Goal: Task Accomplishment & Management: Manage account settings

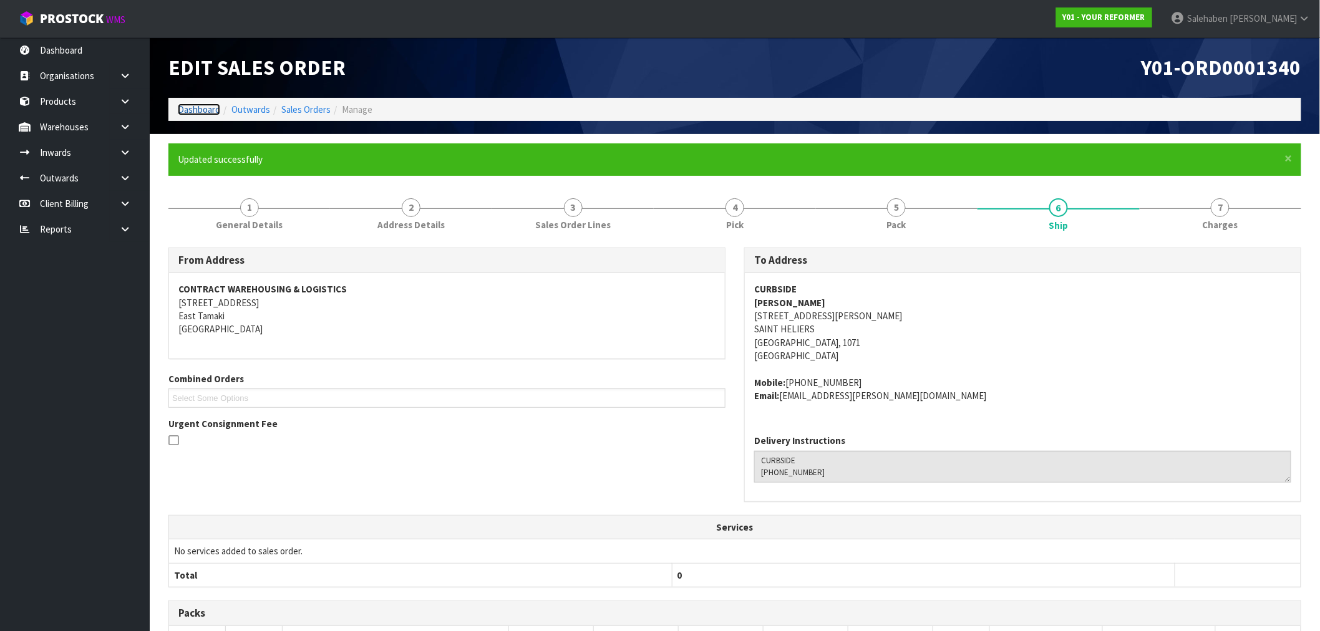
click at [202, 107] on link "Dashboard" at bounding box center [199, 110] width 42 height 12
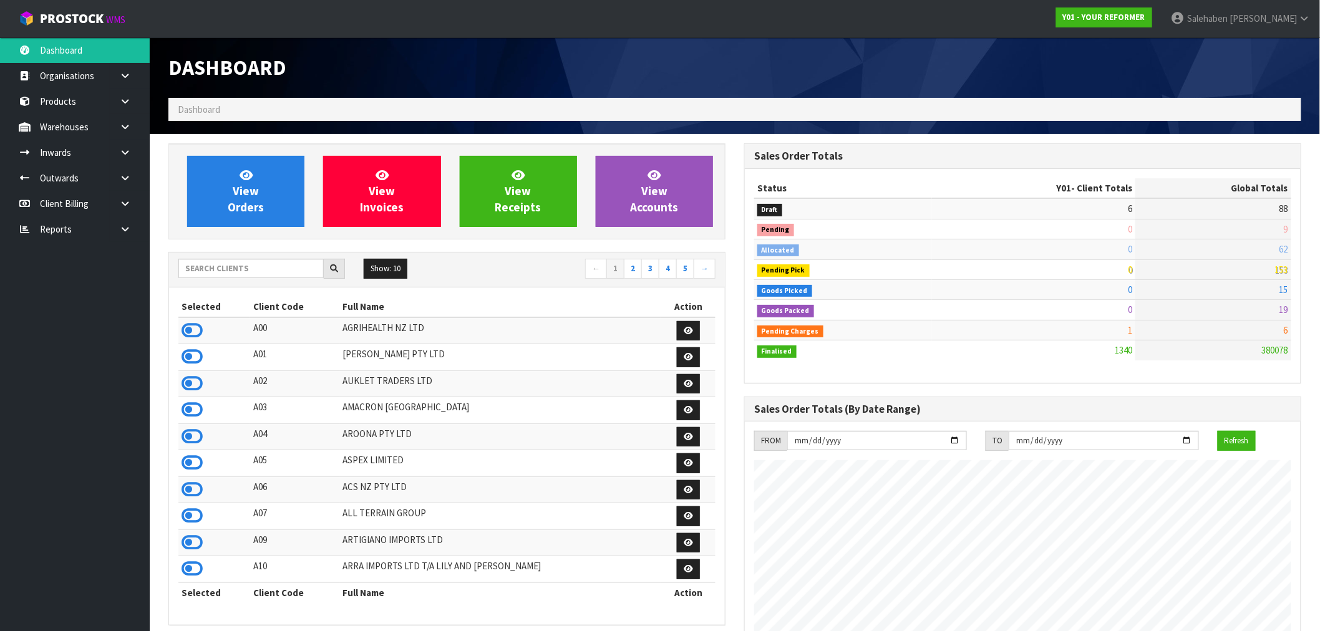
scroll to position [945, 576]
click at [255, 271] on input "text" at bounding box center [250, 268] width 145 height 19
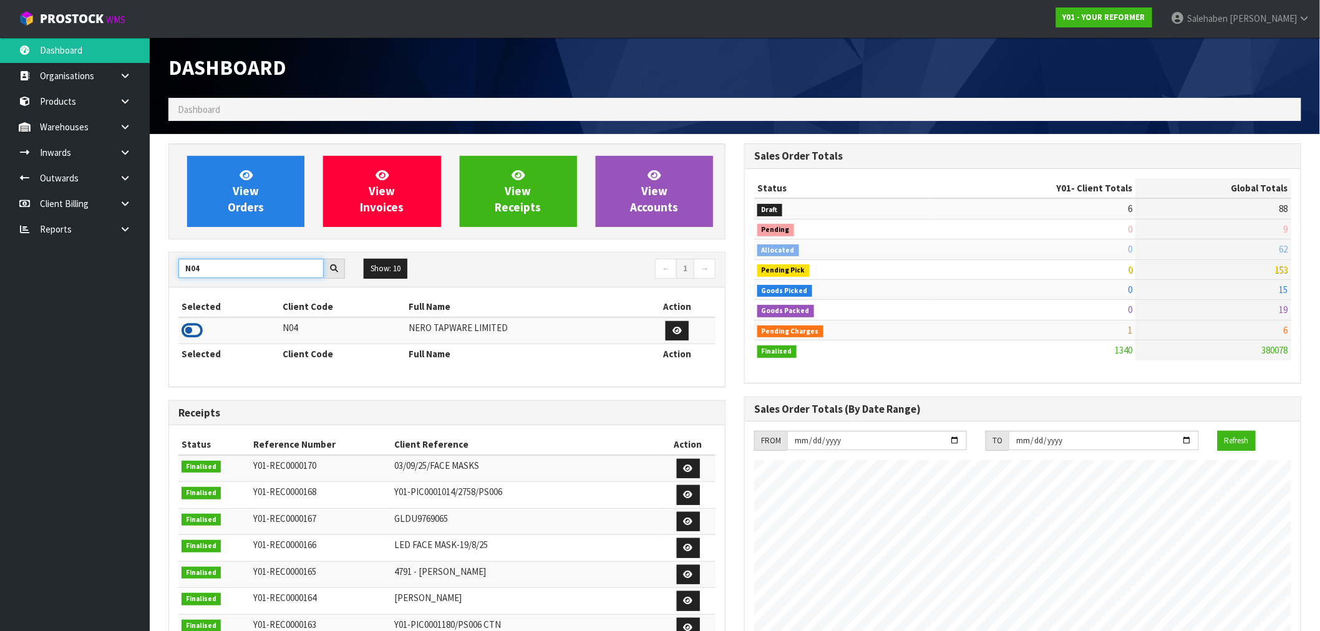
type input "N04"
click at [187, 329] on icon at bounding box center [192, 330] width 21 height 19
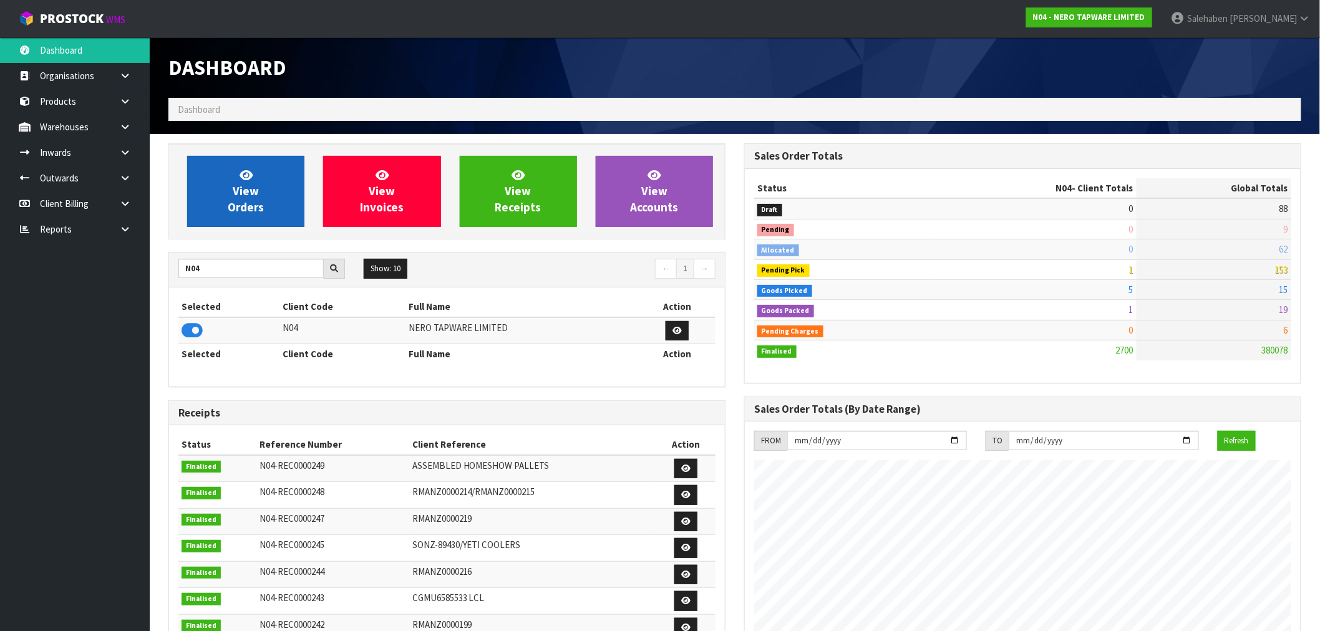
scroll to position [972, 576]
click at [253, 207] on span "View Orders" at bounding box center [246, 191] width 36 height 47
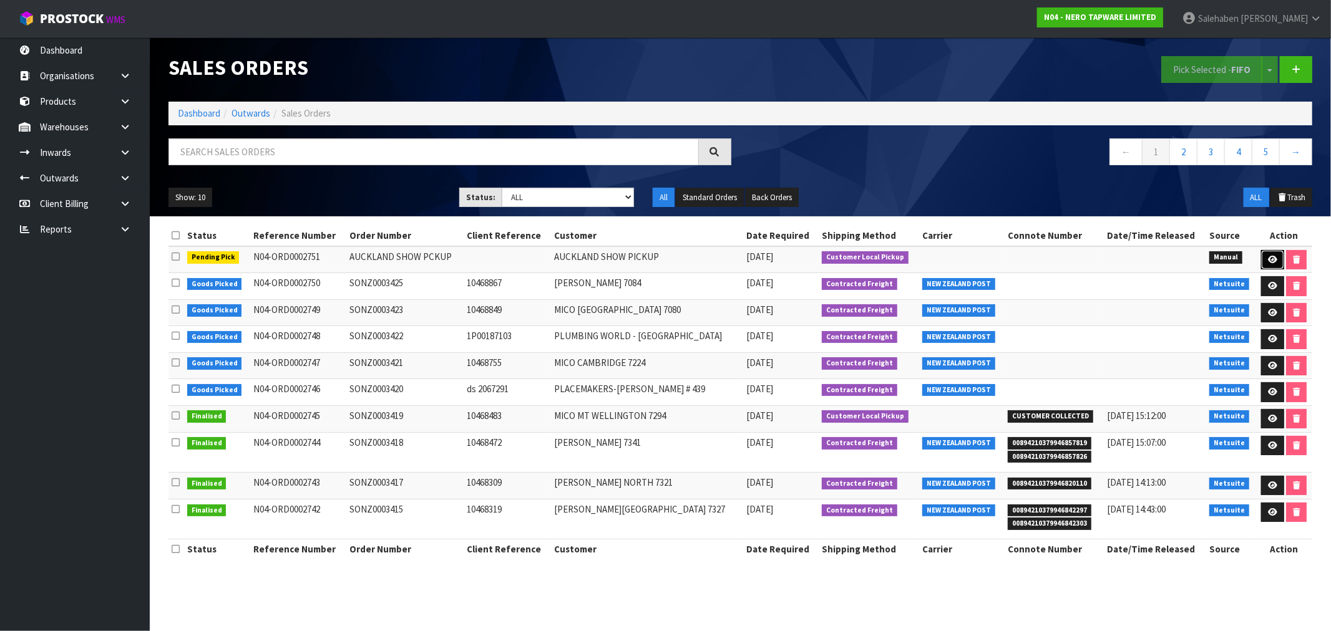
click at [1268, 258] on icon at bounding box center [1272, 260] width 9 height 8
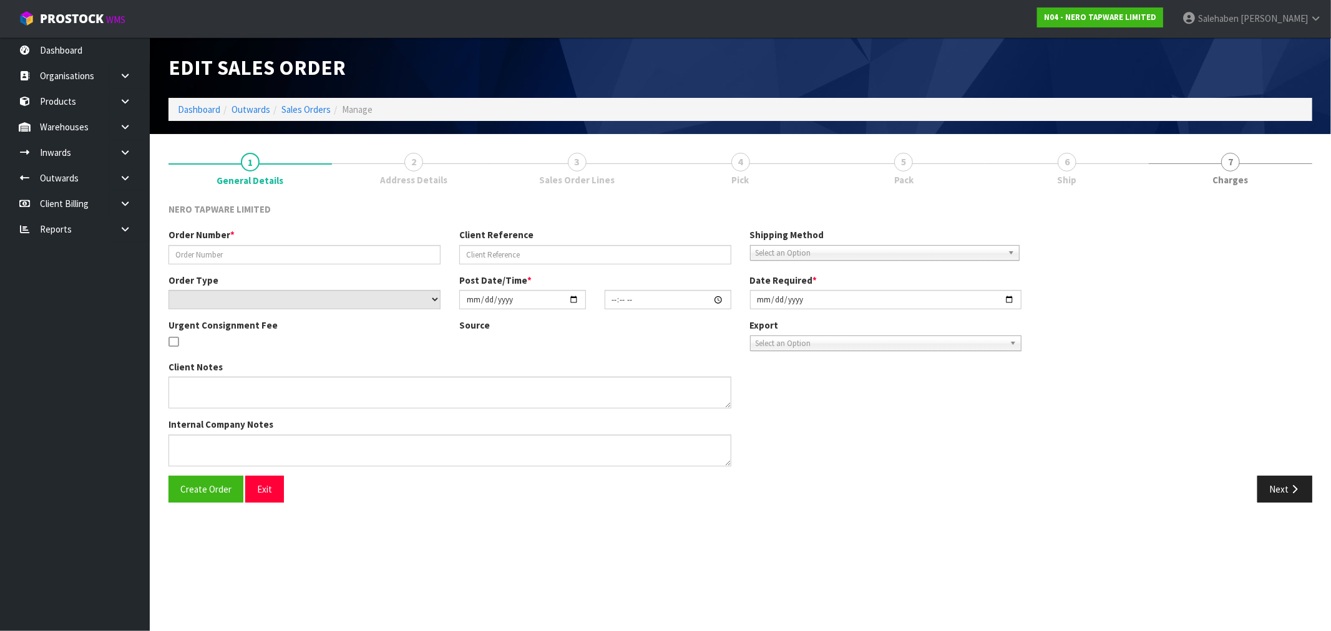
type input "AUCKLAND SHOW PCKUP"
select select "number:0"
type input "[DATE]"
type input "20:27:00.000"
type input "[DATE]"
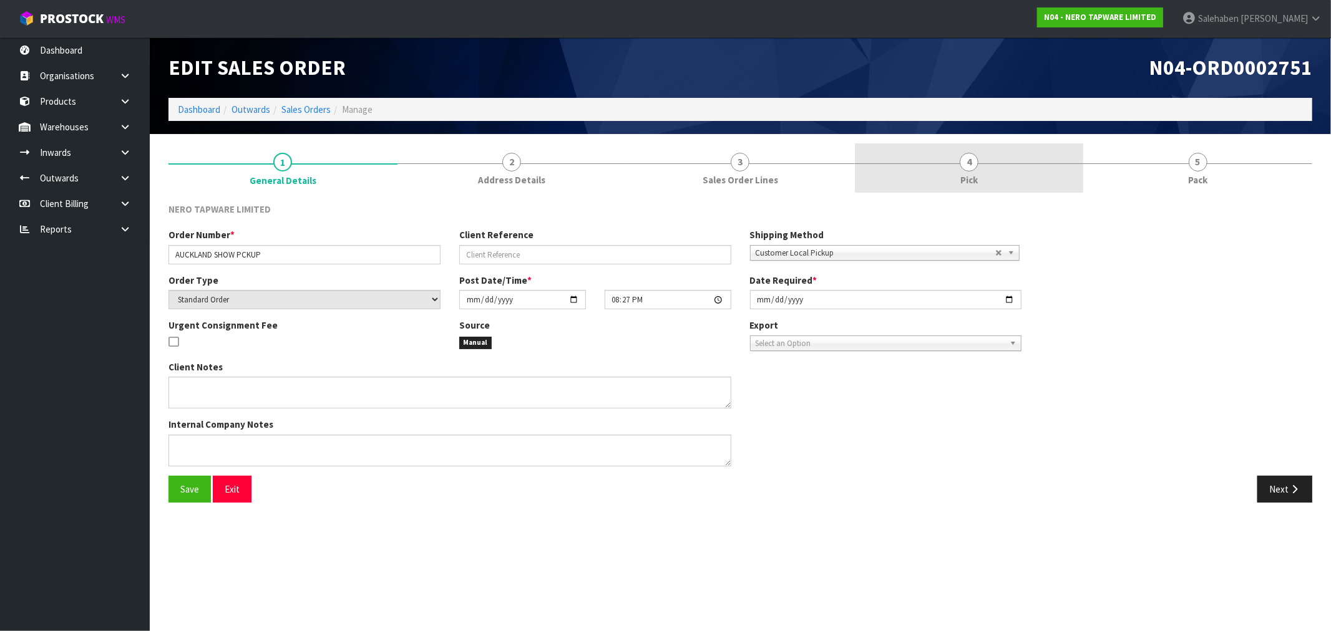
click at [974, 172] on link "4 Pick" at bounding box center [969, 167] width 229 height 49
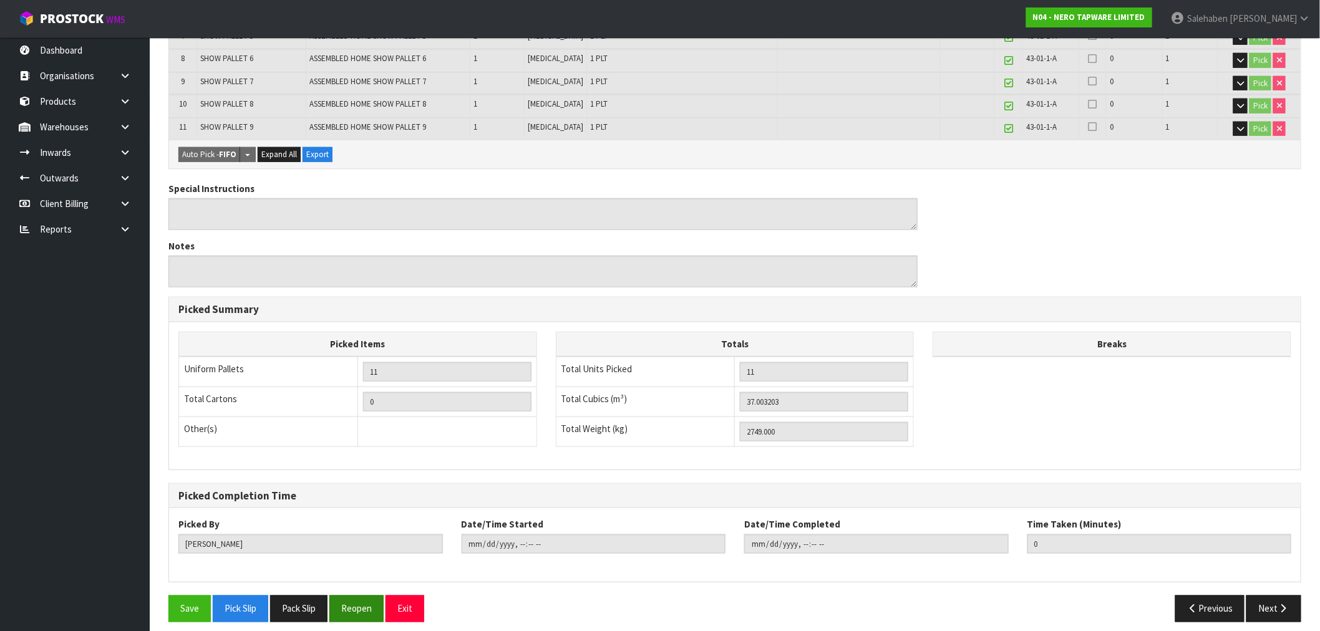
scroll to position [419, 0]
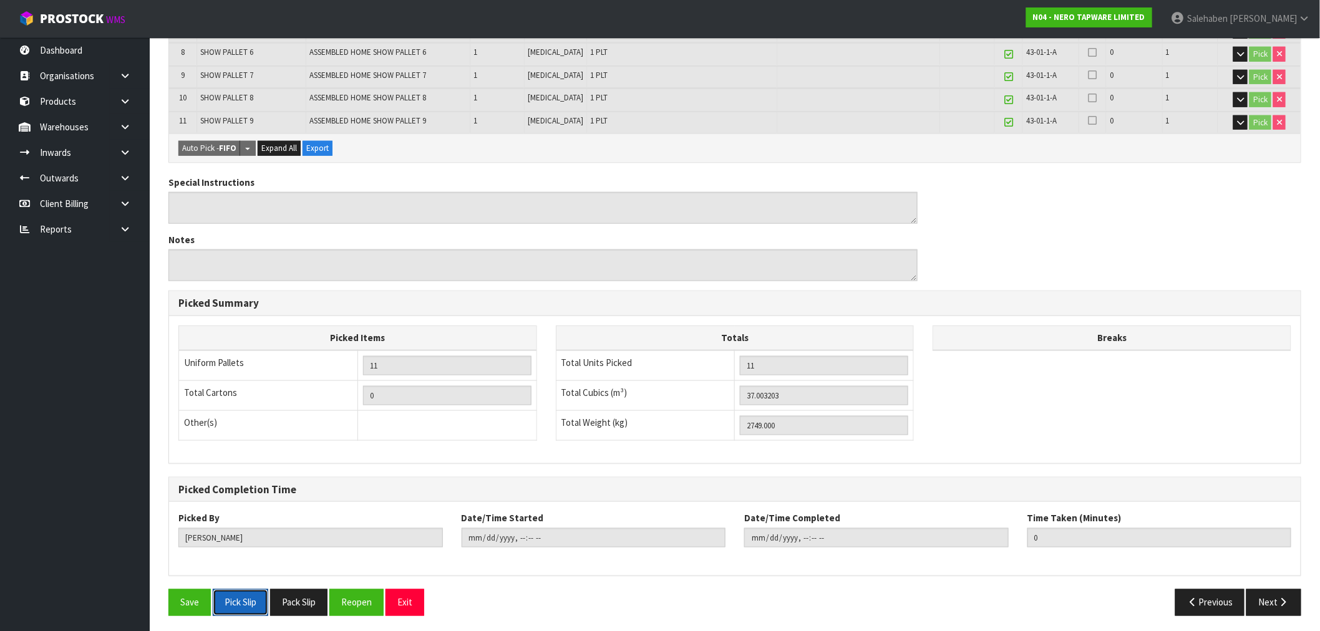
click at [252, 603] on button "Pick Slip" at bounding box center [241, 603] width 56 height 27
click at [287, 603] on button "Pack Slip" at bounding box center [298, 603] width 57 height 27
